Goal: Transaction & Acquisition: Download file/media

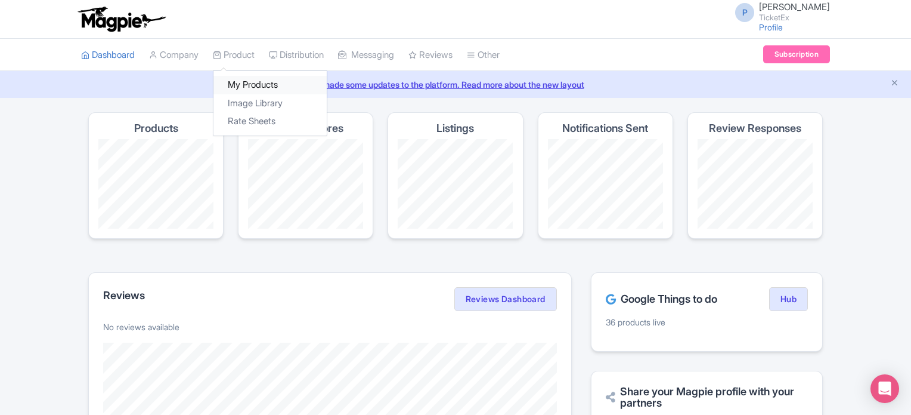
click at [255, 86] on link "My Products" at bounding box center [270, 85] width 113 height 18
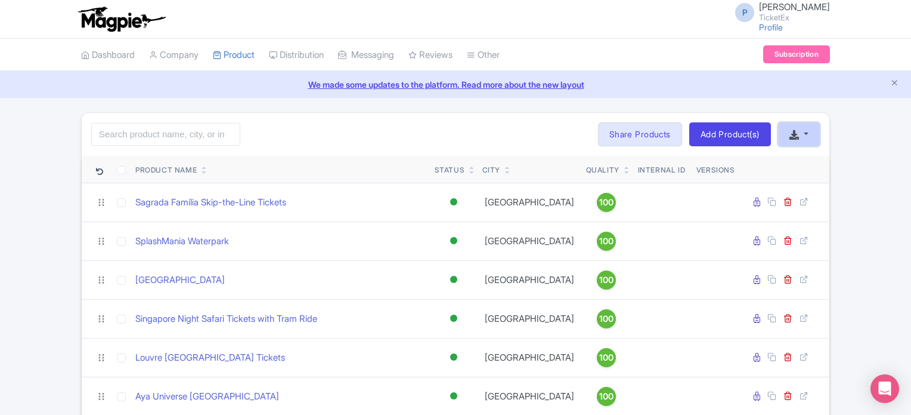
click at [800, 128] on button "button" at bounding box center [799, 134] width 42 height 24
click at [814, 161] on link "Download Product List" at bounding box center [838, 162] width 118 height 18
